Goal: Task Accomplishment & Management: Use online tool/utility

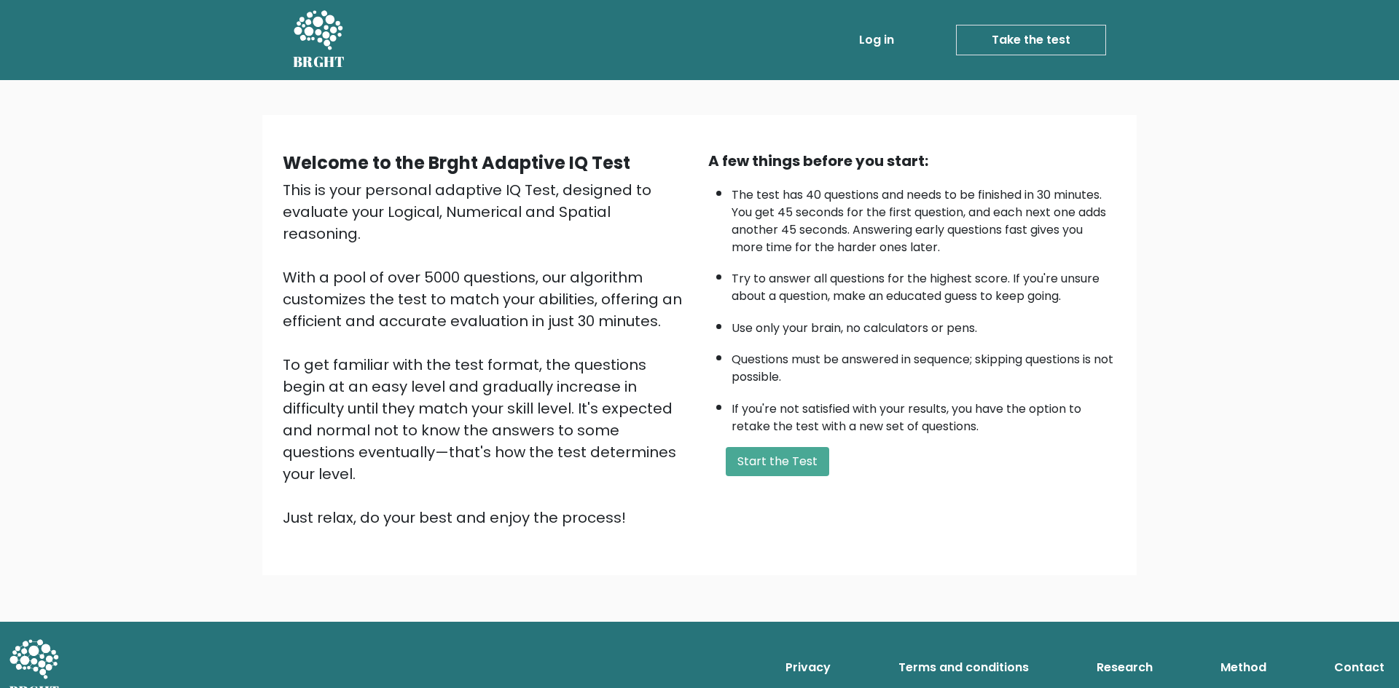
drag, startPoint x: 779, startPoint y: 474, endPoint x: 773, endPoint y: 503, distance: 29.7
click at [777, 476] on div "A few things before you start: The test has 40 questions and needs to be finish…" at bounding box center [911, 339] width 425 height 379
click at [802, 471] on button "Start the Test" at bounding box center [777, 461] width 103 height 29
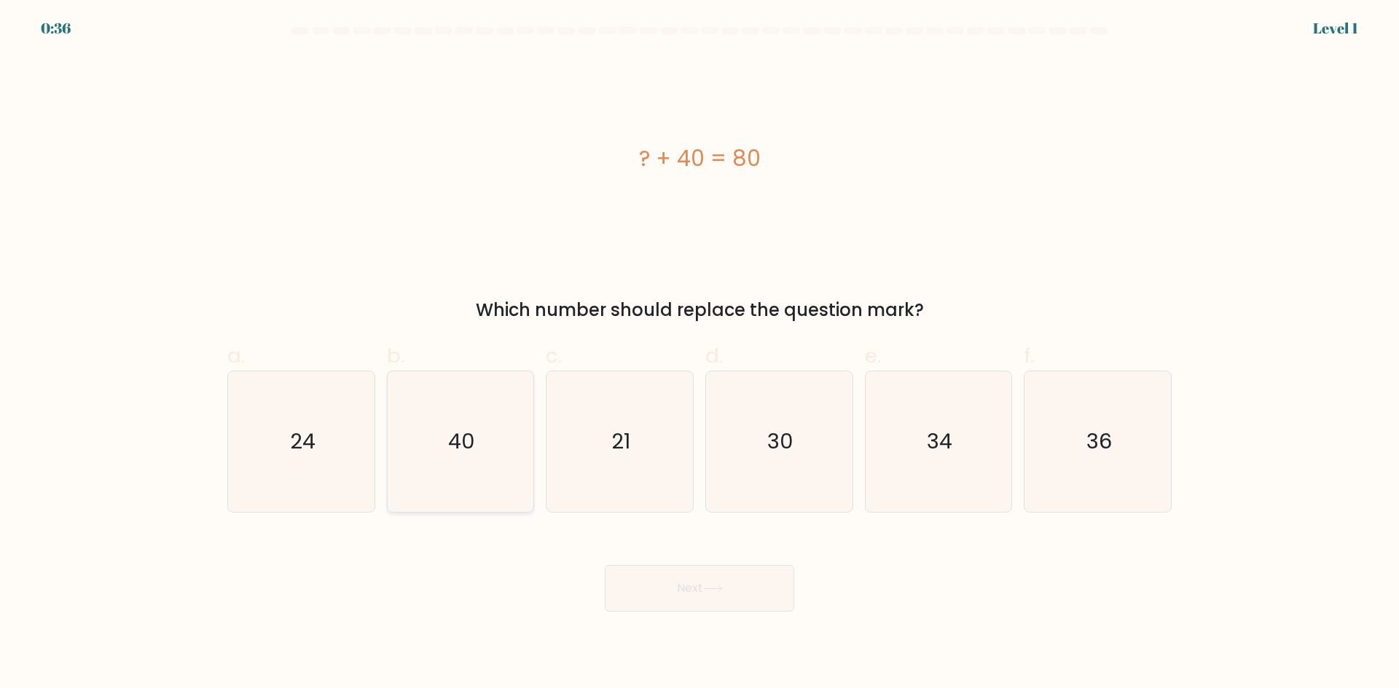
click at [452, 405] on icon "40" at bounding box center [460, 442] width 141 height 141
click at [699, 354] on input "b. 40" at bounding box center [699, 349] width 1 height 9
radio input "true"
click at [747, 590] on button "Next" at bounding box center [699, 588] width 189 height 47
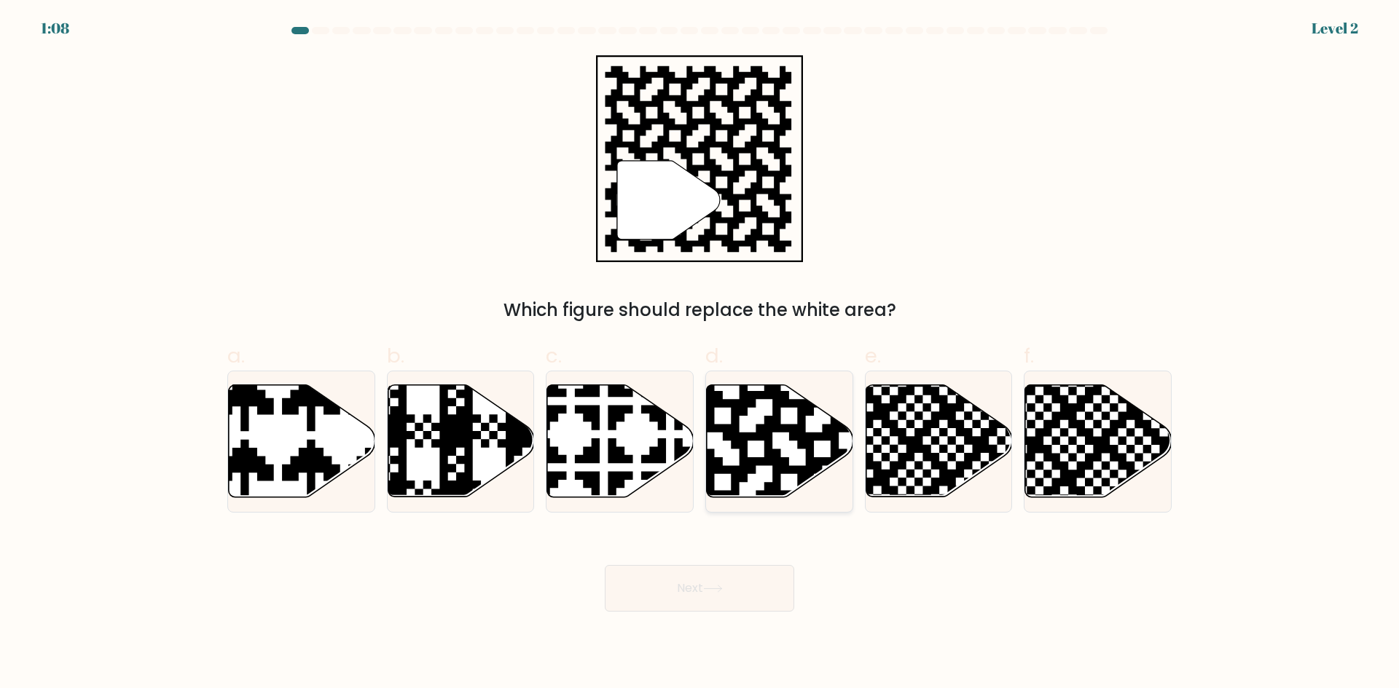
click at [797, 454] on icon at bounding box center [780, 441] width 146 height 112
click at [700, 354] on input "d." at bounding box center [699, 349] width 1 height 9
radio input "true"
click at [745, 583] on button "Next" at bounding box center [699, 588] width 189 height 47
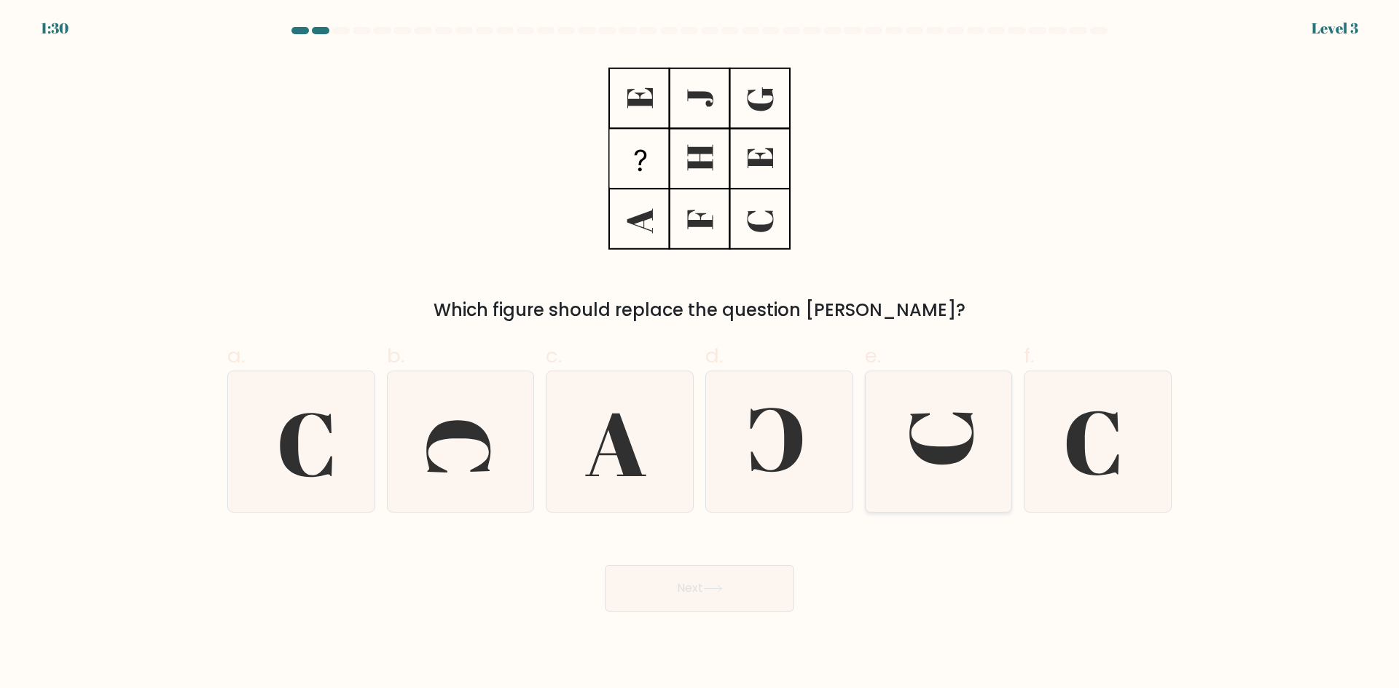
click at [924, 455] on icon at bounding box center [942, 438] width 64 height 52
click at [700, 354] on input "e." at bounding box center [699, 349] width 1 height 9
radio input "true"
drag, startPoint x: 756, startPoint y: 590, endPoint x: 794, endPoint y: 600, distance: 39.0
click at [755, 592] on button "Next" at bounding box center [699, 588] width 189 height 47
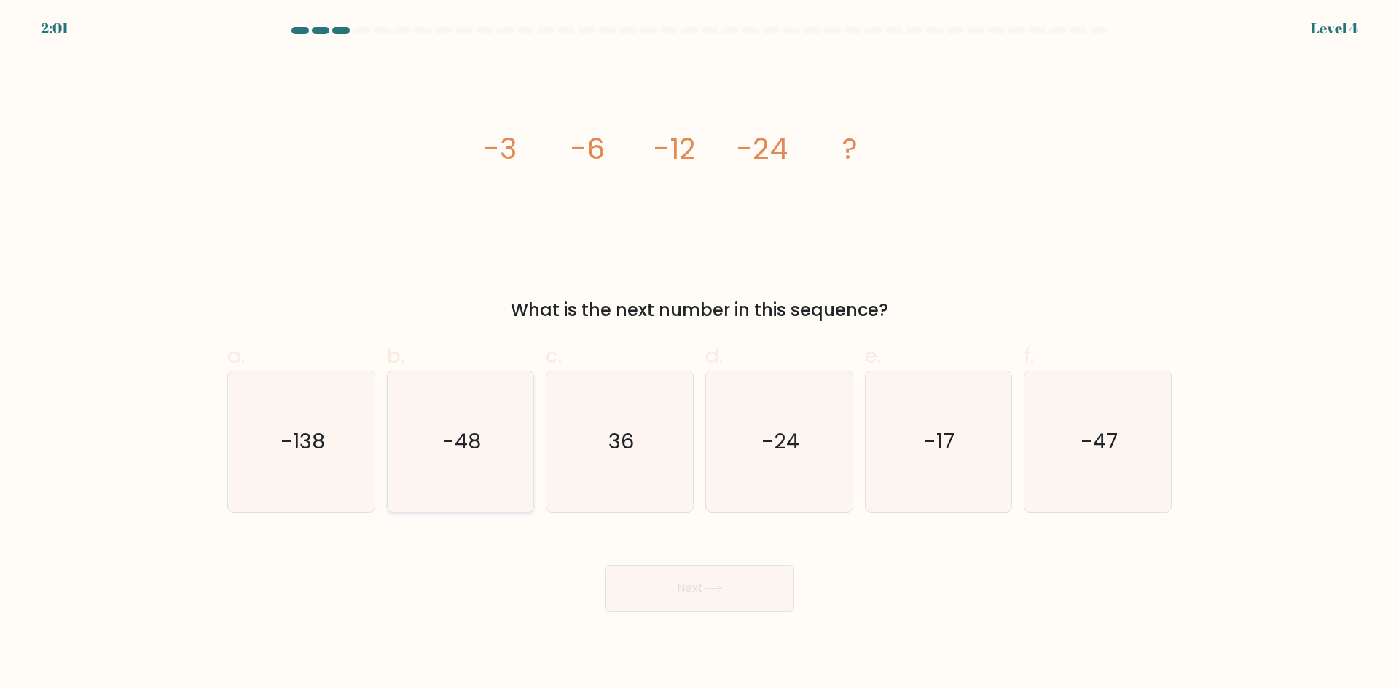
click at [440, 440] on icon "-48" at bounding box center [460, 442] width 141 height 141
click at [699, 354] on input "b. -48" at bounding box center [699, 349] width 1 height 9
radio input "true"
click at [731, 579] on button "Next" at bounding box center [699, 588] width 189 height 47
